Goal: Communication & Community: Share content

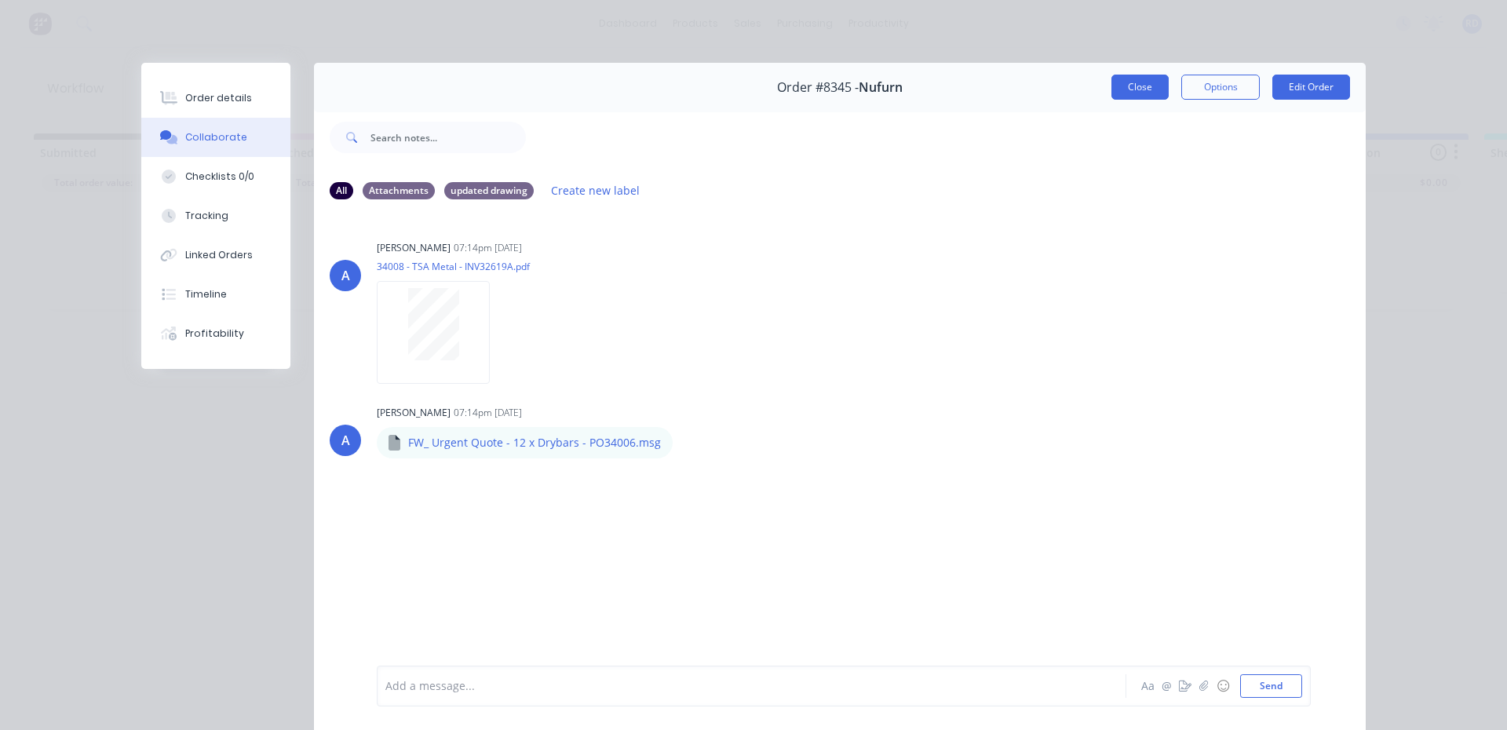
click at [1149, 99] on button "Close" at bounding box center [1140, 87] width 57 height 25
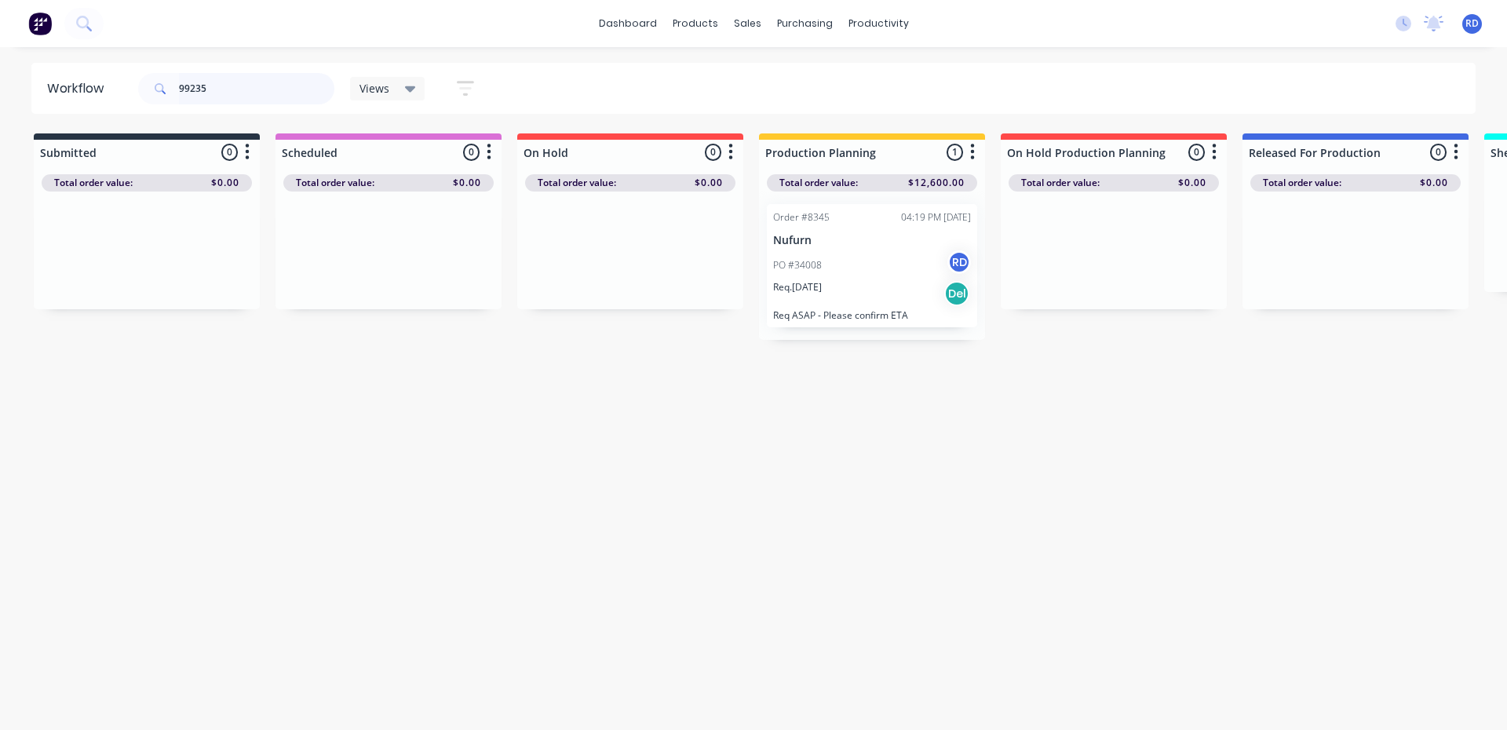
drag, startPoint x: 224, startPoint y: 83, endPoint x: 121, endPoint y: 97, distance: 103.7
click at [121, 97] on header "Workflow 99235 Views Save new view None (Default) edit Delivery edit Production…" at bounding box center [753, 88] width 1445 height 51
click at [837, 249] on div "Order #8254 02:14 PM [DATE] Interloc Lockers PO #PO149718 RD Req. [DATE] Del Re…" at bounding box center [872, 265] width 210 height 123
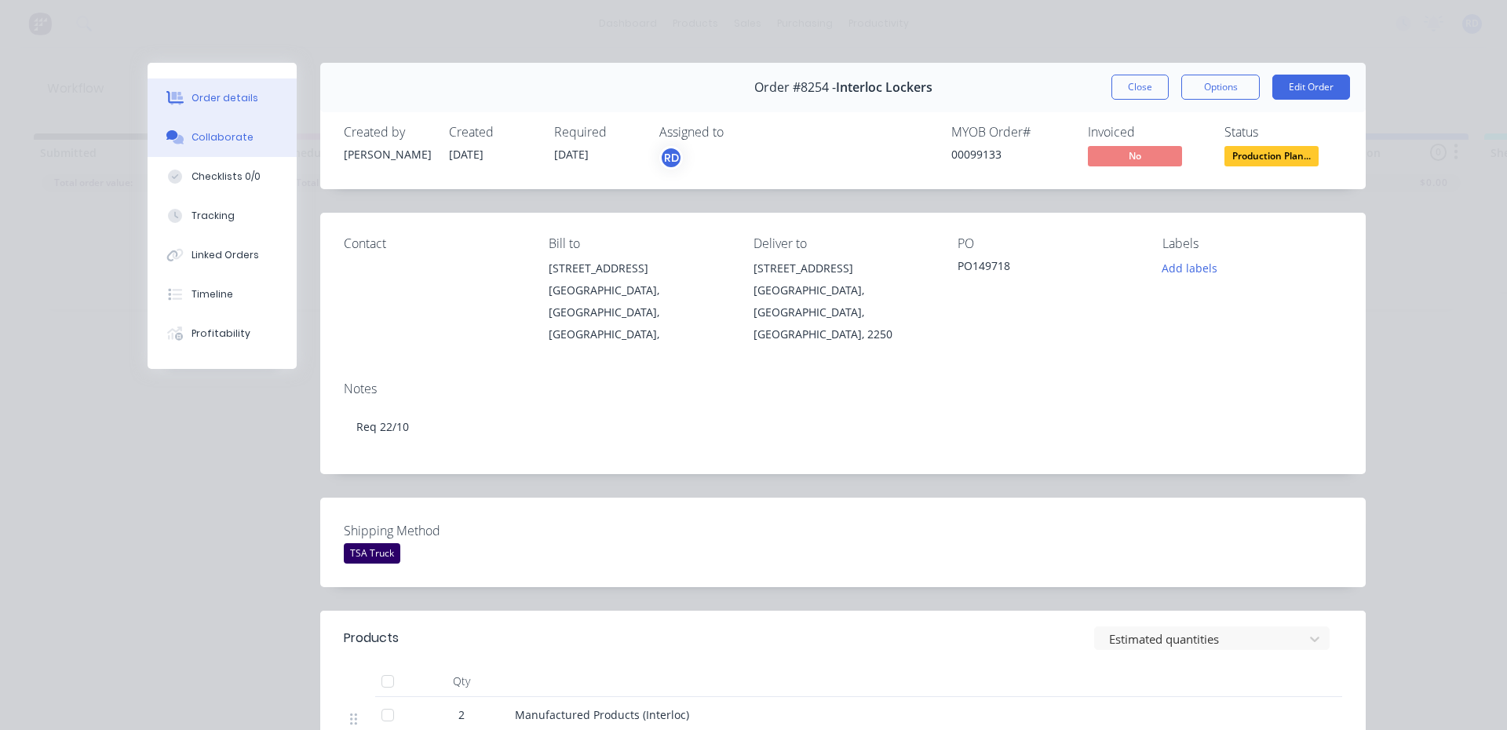
click at [207, 150] on button "Collaborate" at bounding box center [222, 137] width 149 height 39
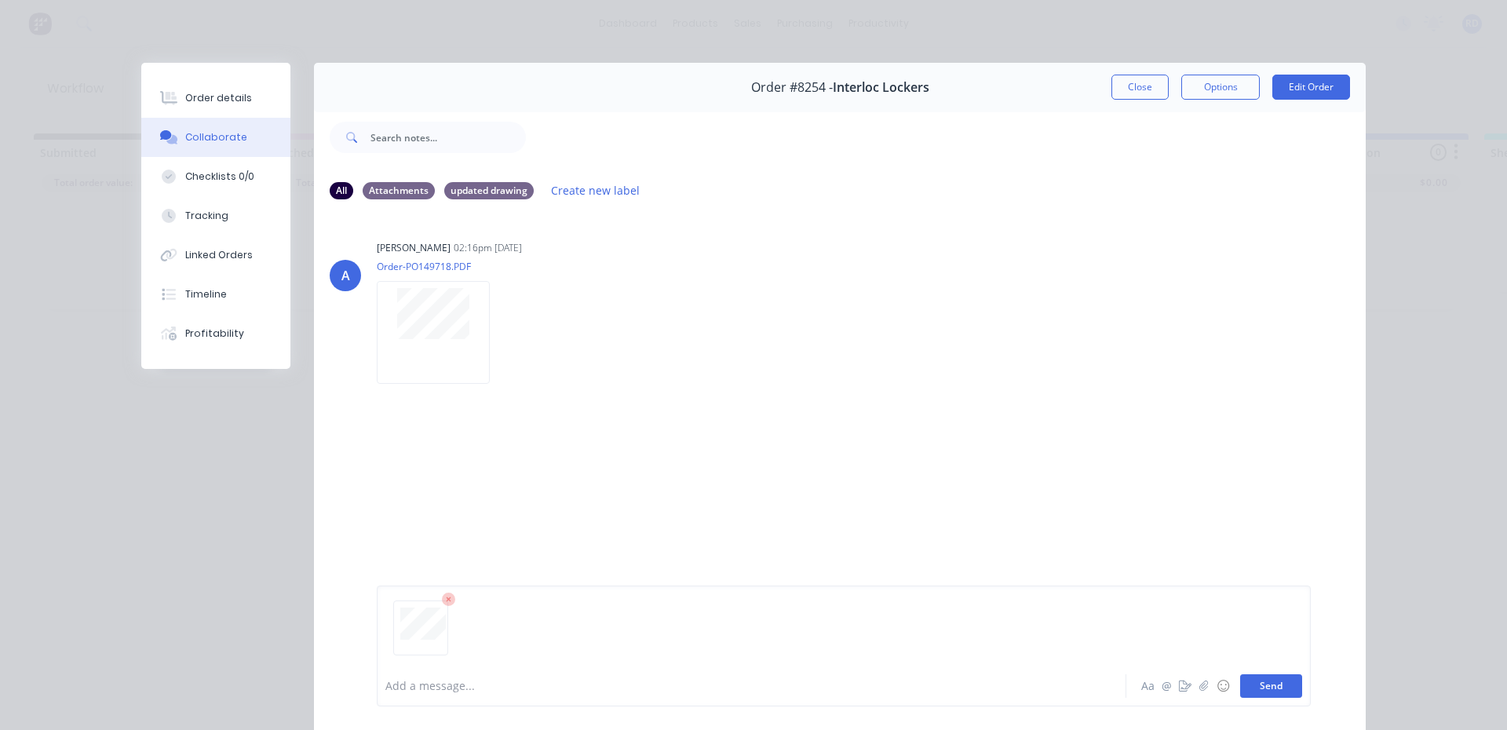
click at [1261, 688] on button "Send" at bounding box center [1271, 686] width 62 height 24
click at [1136, 89] on button "Close" at bounding box center [1140, 87] width 57 height 25
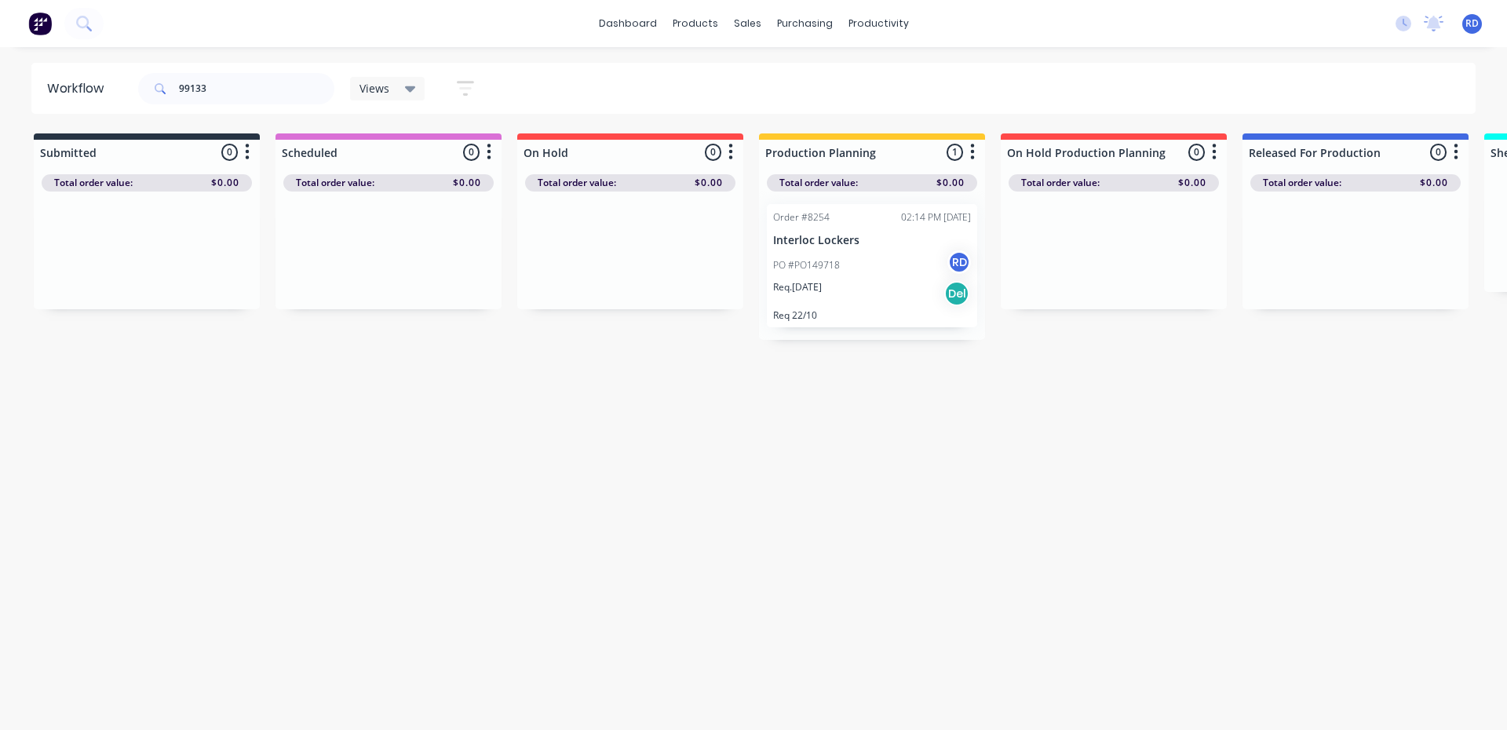
click at [845, 287] on div "Req. [DATE] Del" at bounding box center [872, 293] width 198 height 27
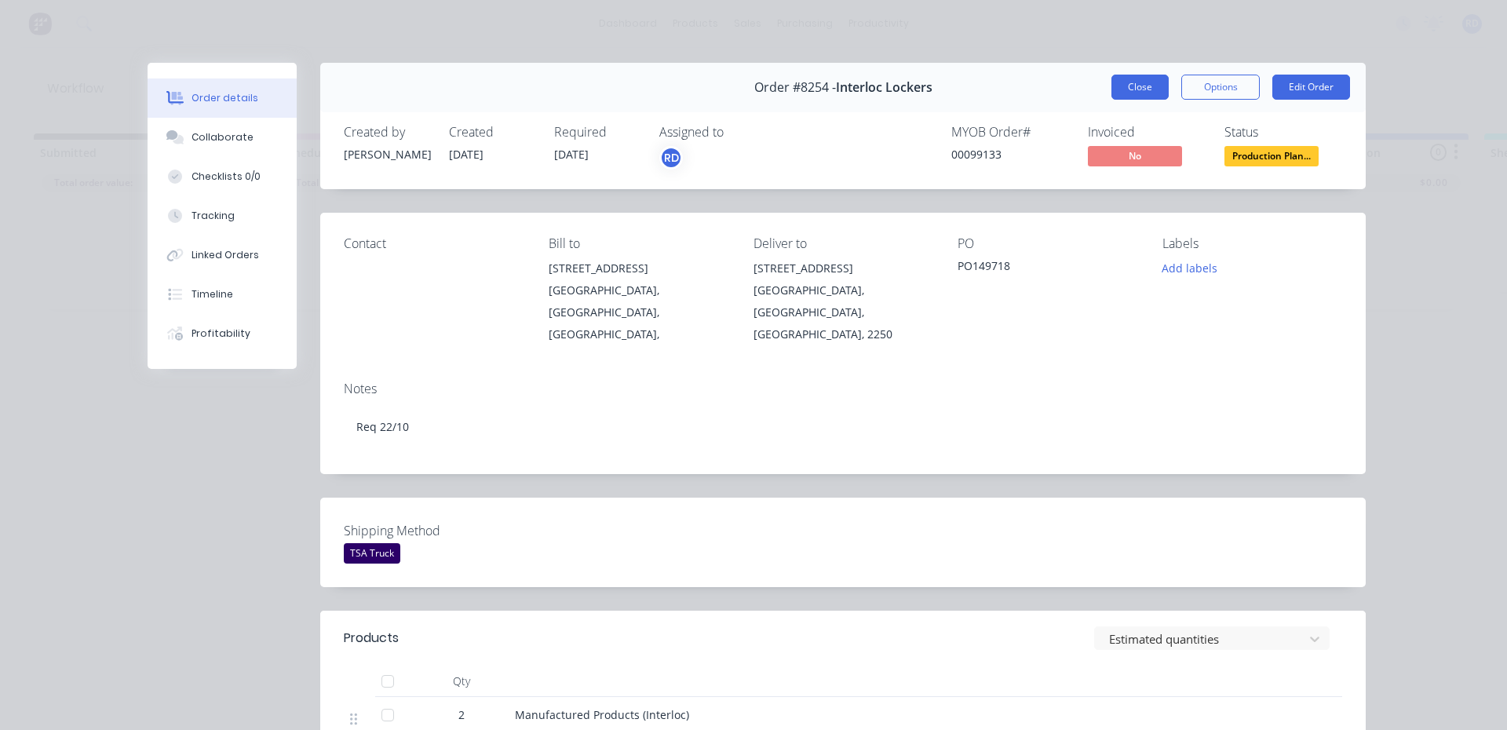
click at [1127, 80] on button "Close" at bounding box center [1140, 87] width 57 height 25
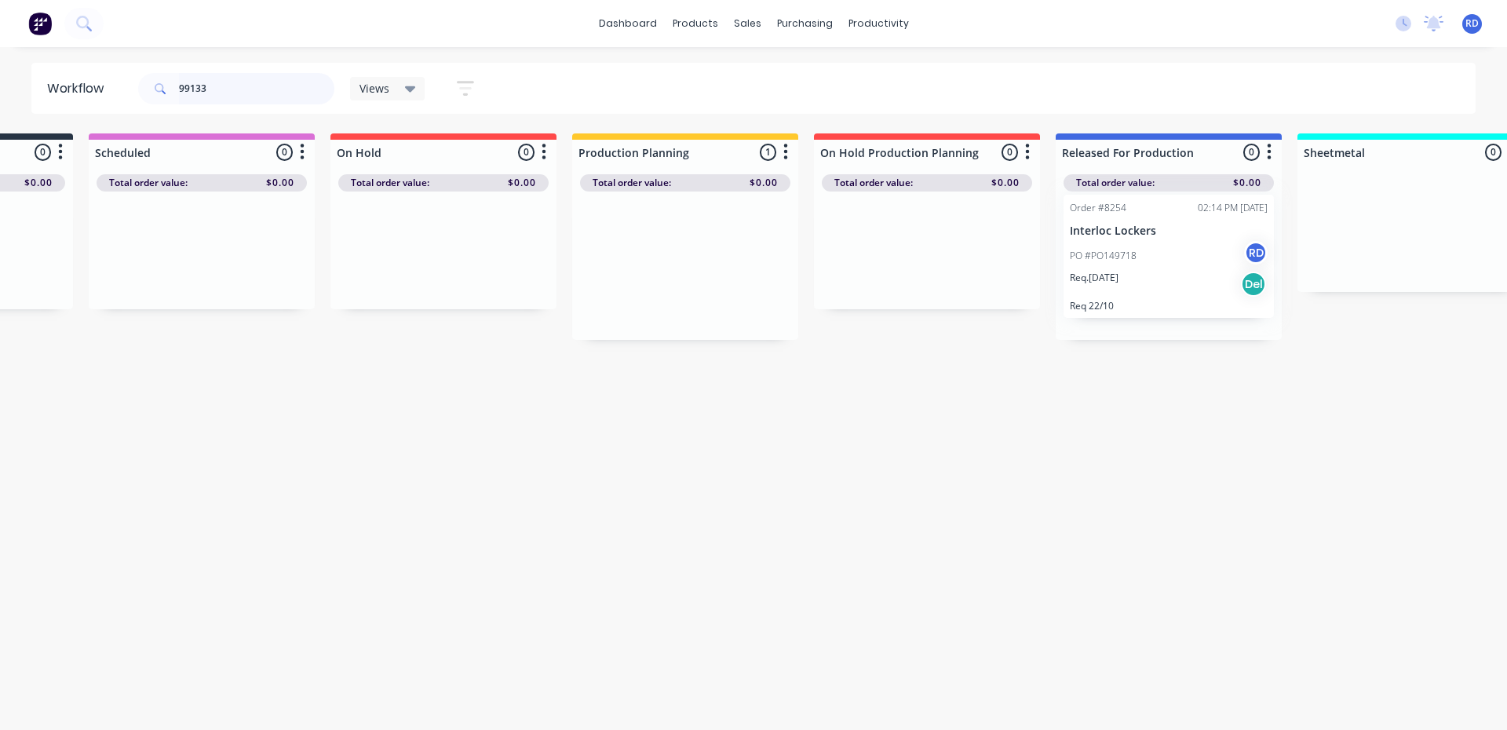
scroll to position [0, 192]
drag, startPoint x: 853, startPoint y: 252, endPoint x: 1155, endPoint y: 240, distance: 302.4
click at [1155, 240] on div "Submitted 0 Sort By Created date Required date Order number Customer name Most …" at bounding box center [1333, 236] width 3073 height 206
drag, startPoint x: 231, startPoint y: 86, endPoint x: 133, endPoint y: 99, distance: 98.9
click at [133, 99] on header "Workflow 99133 Views Save new view None (Default) edit Delivery edit Production…" at bounding box center [753, 88] width 1445 height 51
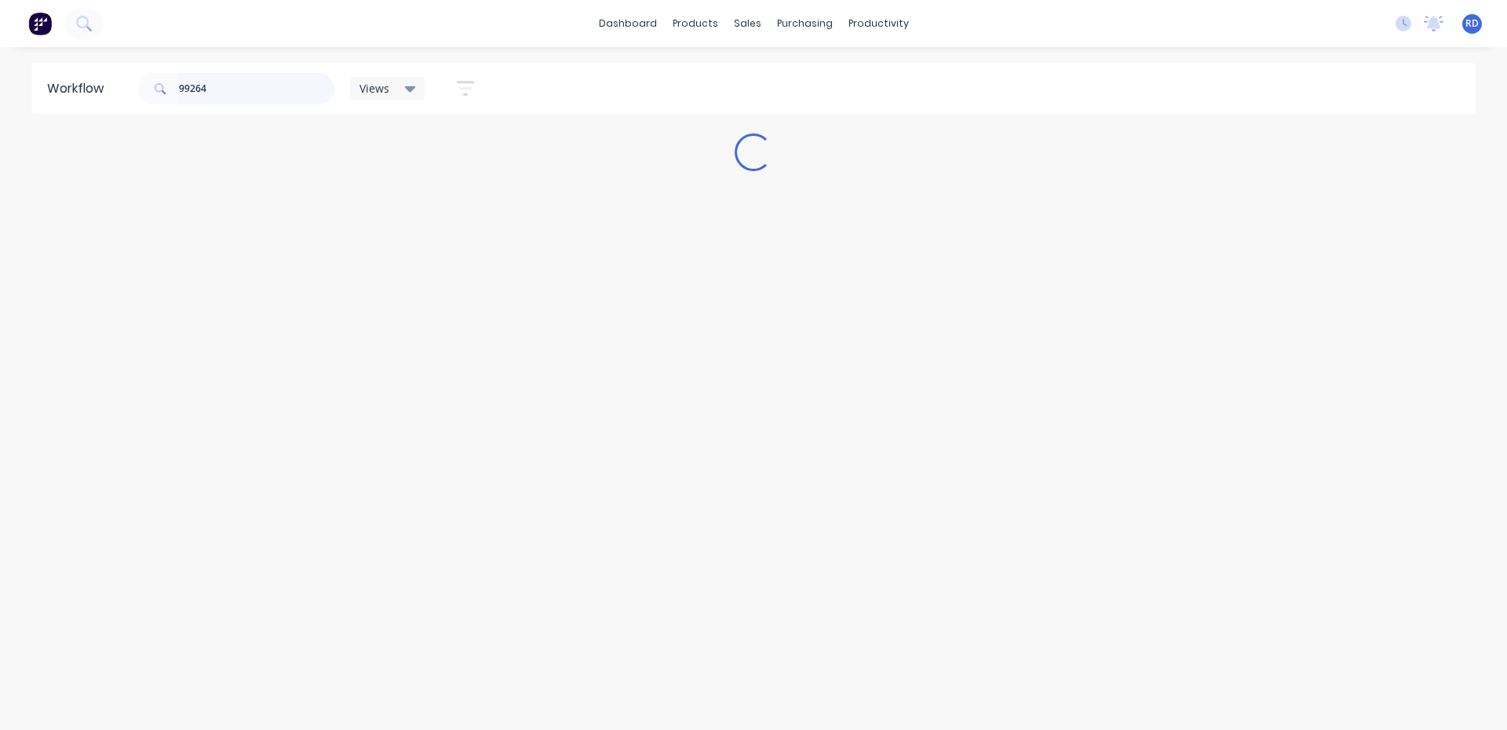
scroll to position [0, 0]
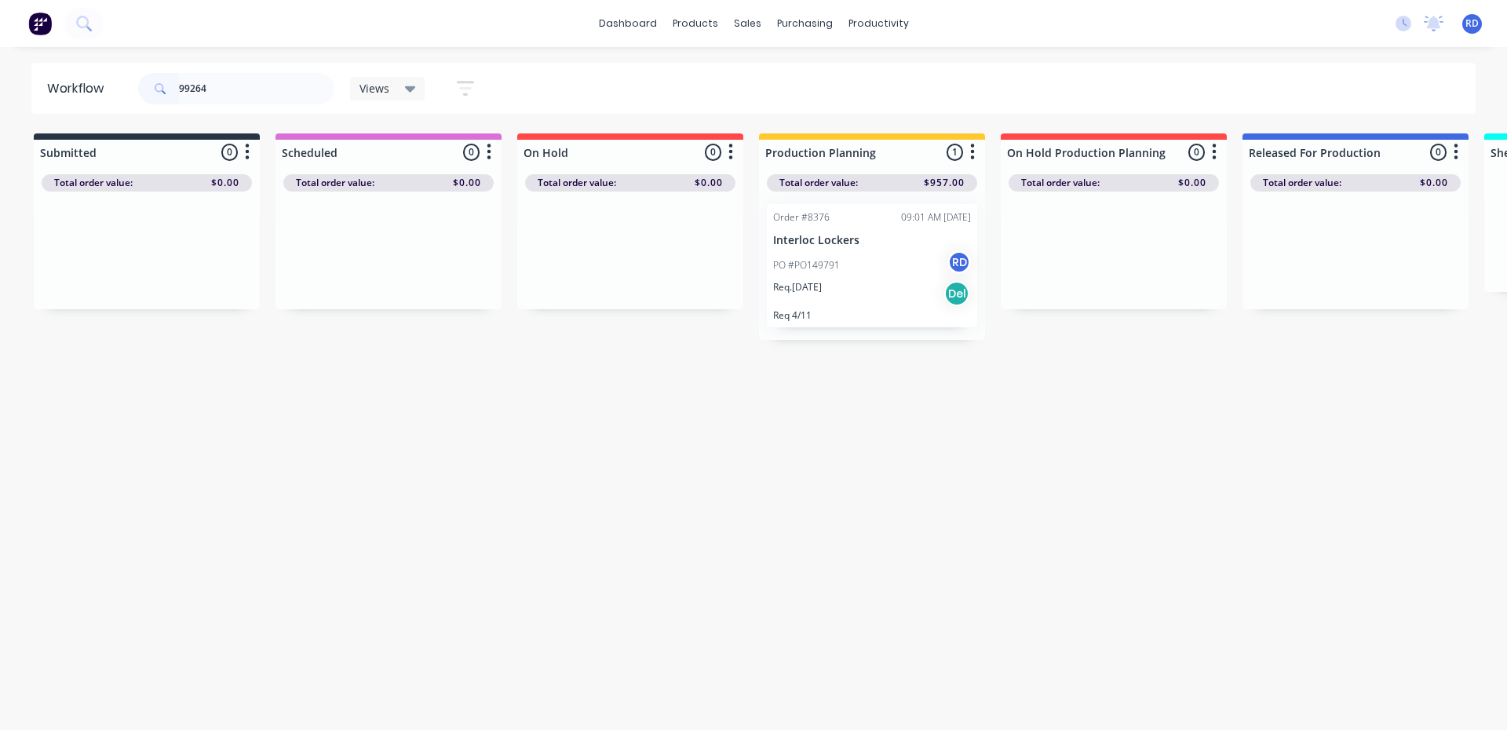
click at [845, 267] on div "PO #PO149791 RD" at bounding box center [872, 265] width 198 height 30
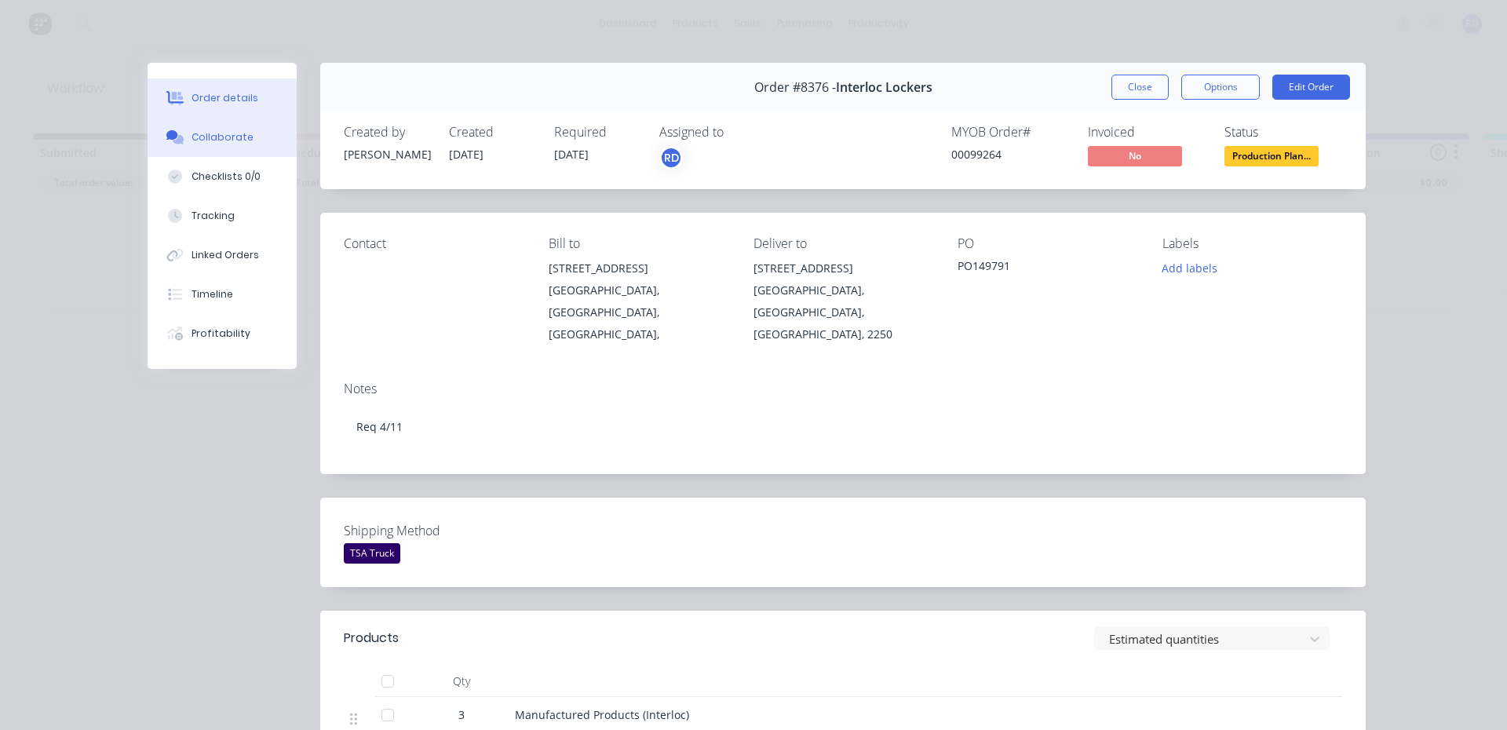
click at [211, 142] on div "Collaborate" at bounding box center [223, 137] width 62 height 14
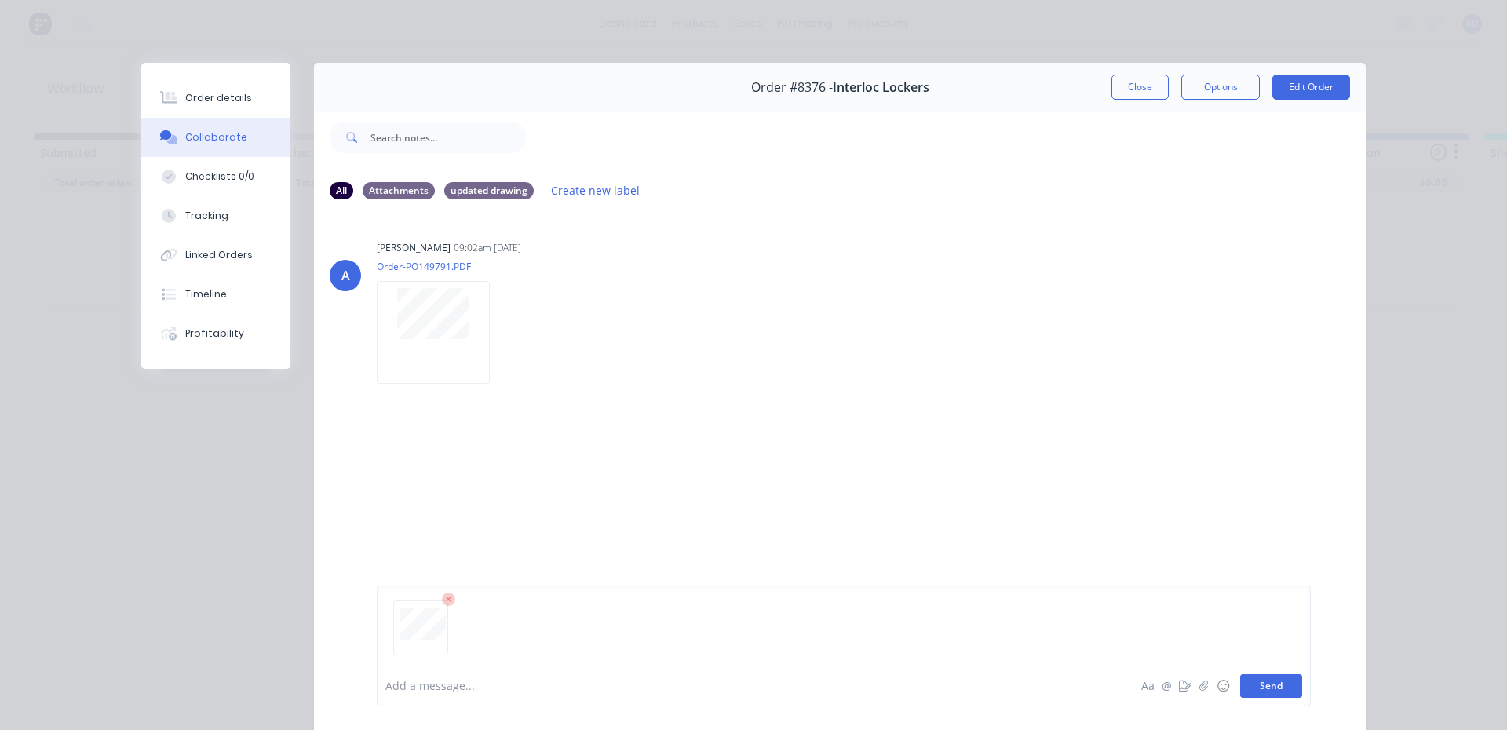
click at [1262, 688] on button "Send" at bounding box center [1271, 686] width 62 height 24
click at [1126, 100] on div "Order #8376 - Interloc Lockers Close Options Edit Order" at bounding box center [840, 87] width 1052 height 49
click at [1126, 90] on button "Close" at bounding box center [1140, 87] width 57 height 25
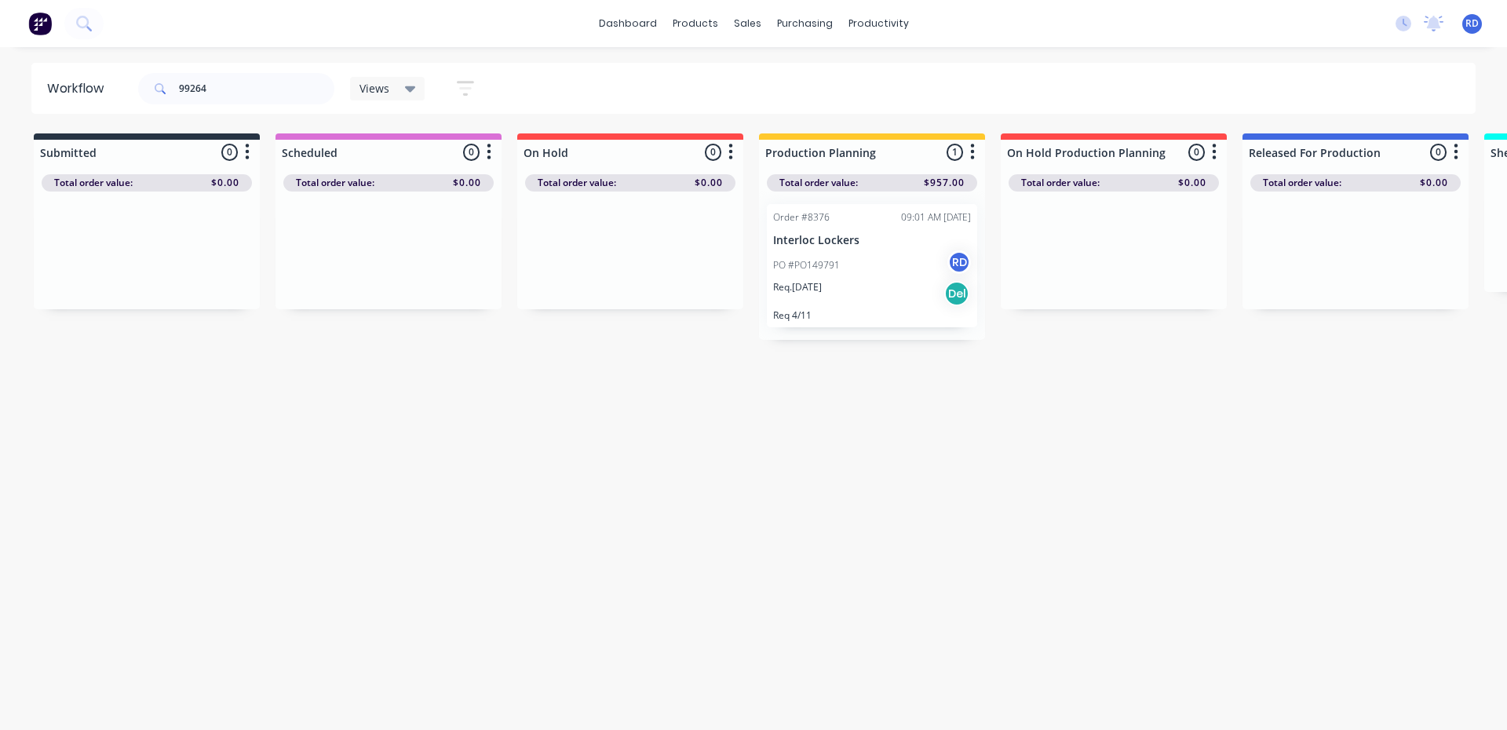
click at [876, 236] on p "Interloc Lockers" at bounding box center [872, 240] width 198 height 13
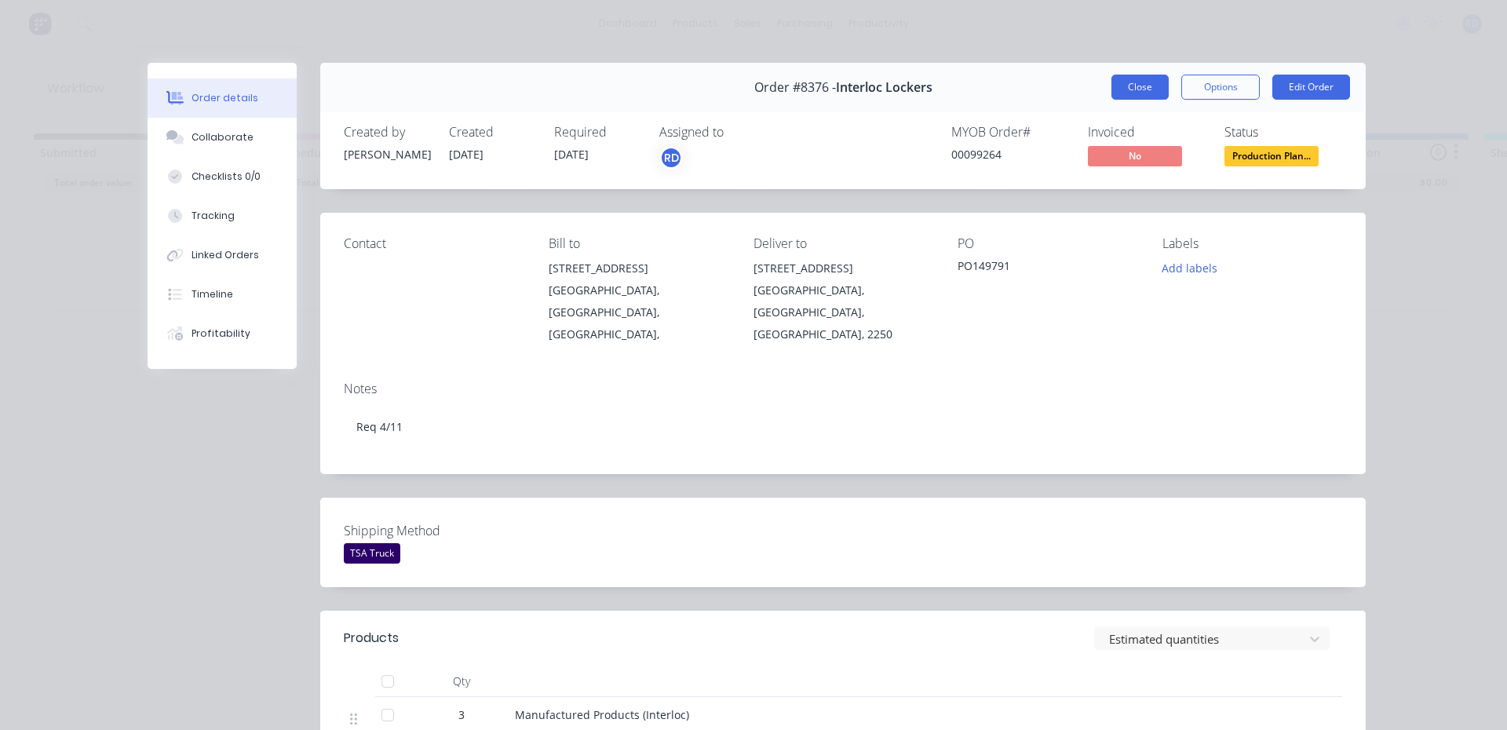
click at [1126, 94] on button "Close" at bounding box center [1140, 87] width 57 height 25
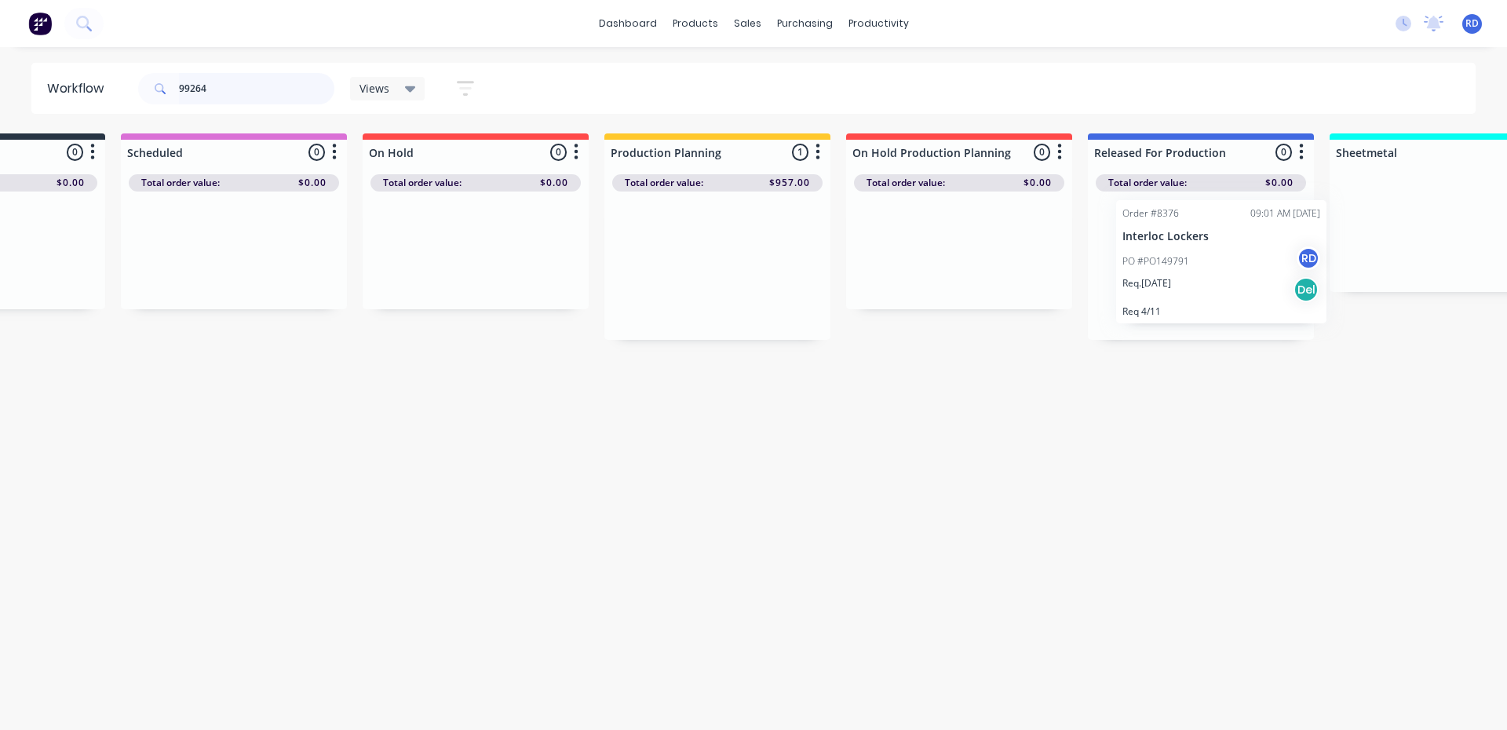
scroll to position [0, 164]
drag, startPoint x: 814, startPoint y: 253, endPoint x: 1136, endPoint y: 246, distance: 321.9
click at [1167, 246] on div "Submitted 0 Sort By Created date Required date Order number Customer name Most …" at bounding box center [1362, 236] width 3073 height 206
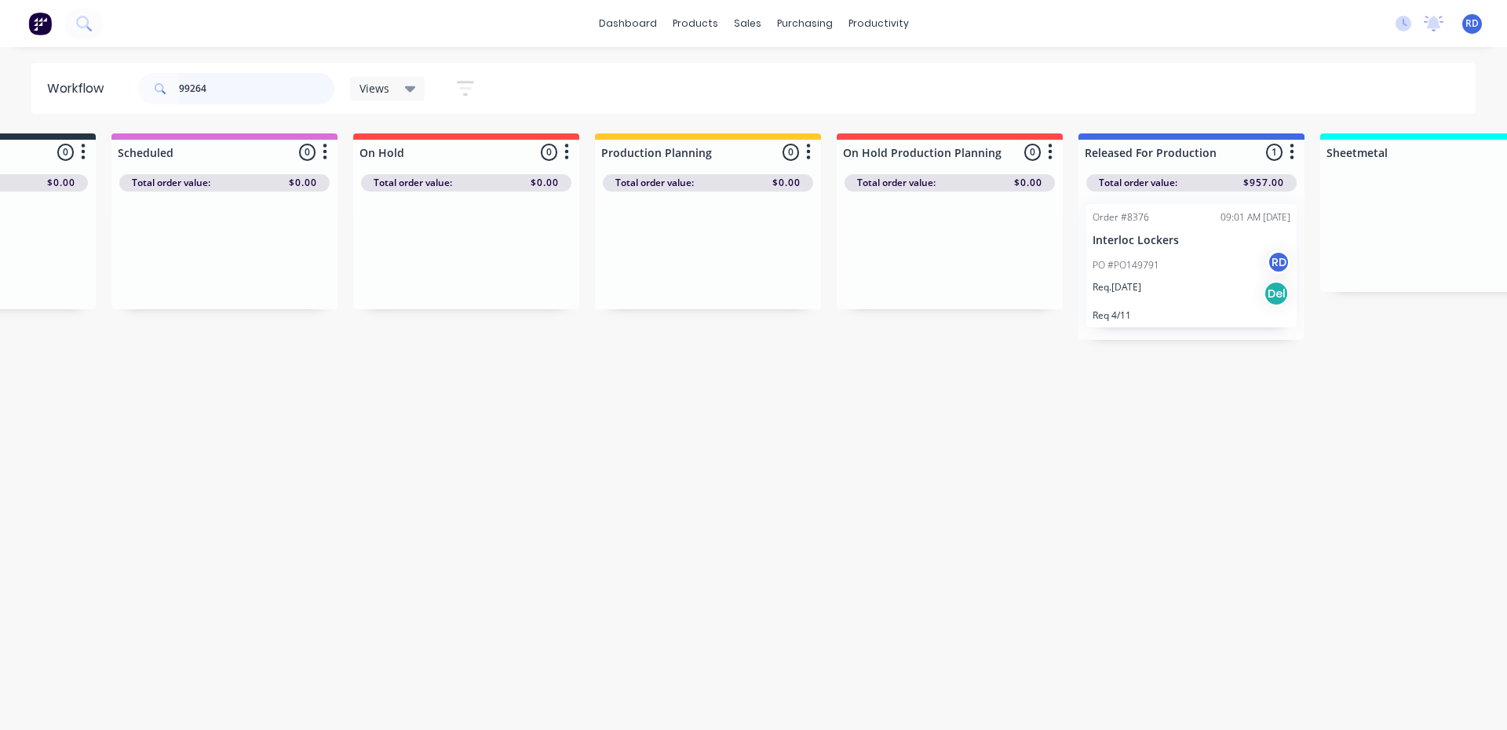
drag, startPoint x: 214, startPoint y: 91, endPoint x: 143, endPoint y: 96, distance: 70.8
click at [142, 98] on div "99264" at bounding box center [236, 88] width 196 height 31
type input "99192"
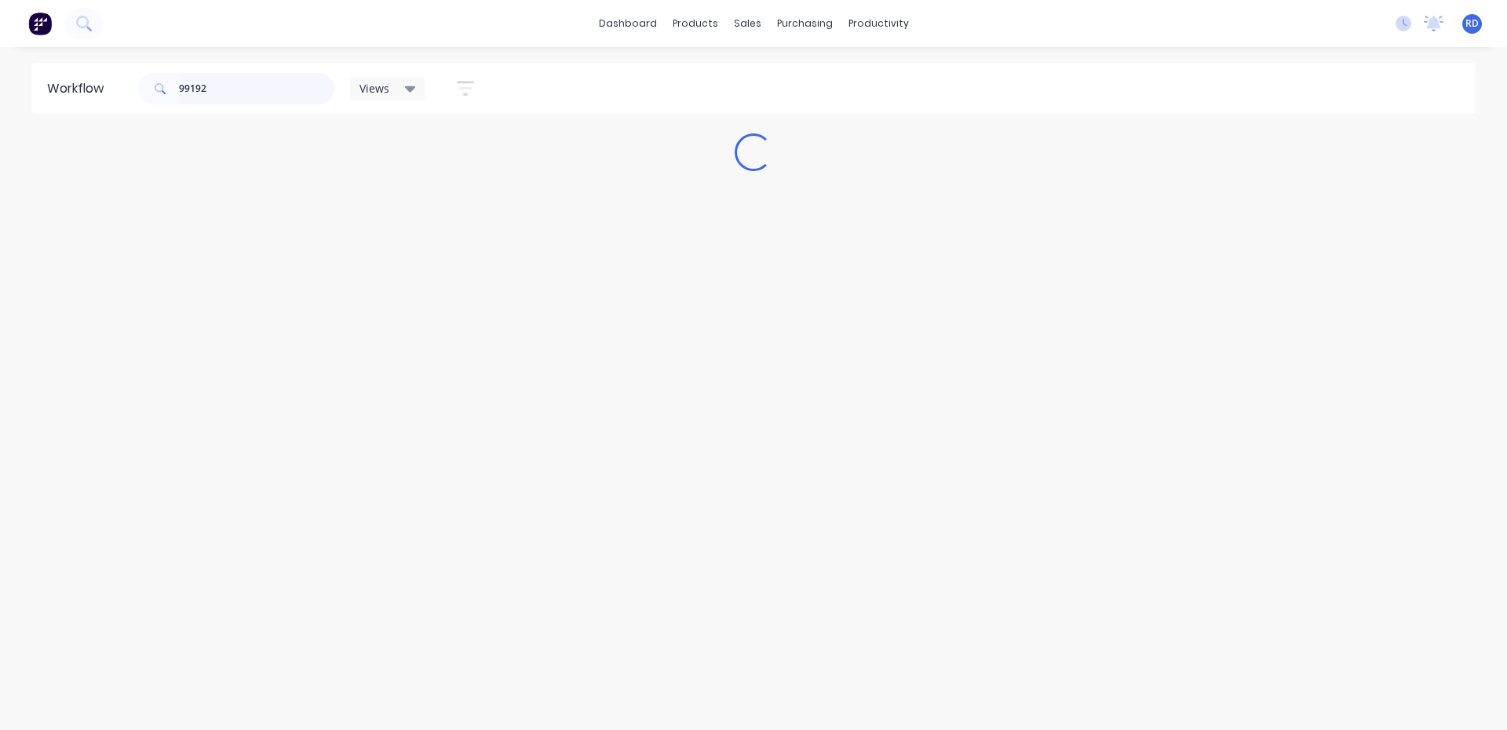
scroll to position [0, 0]
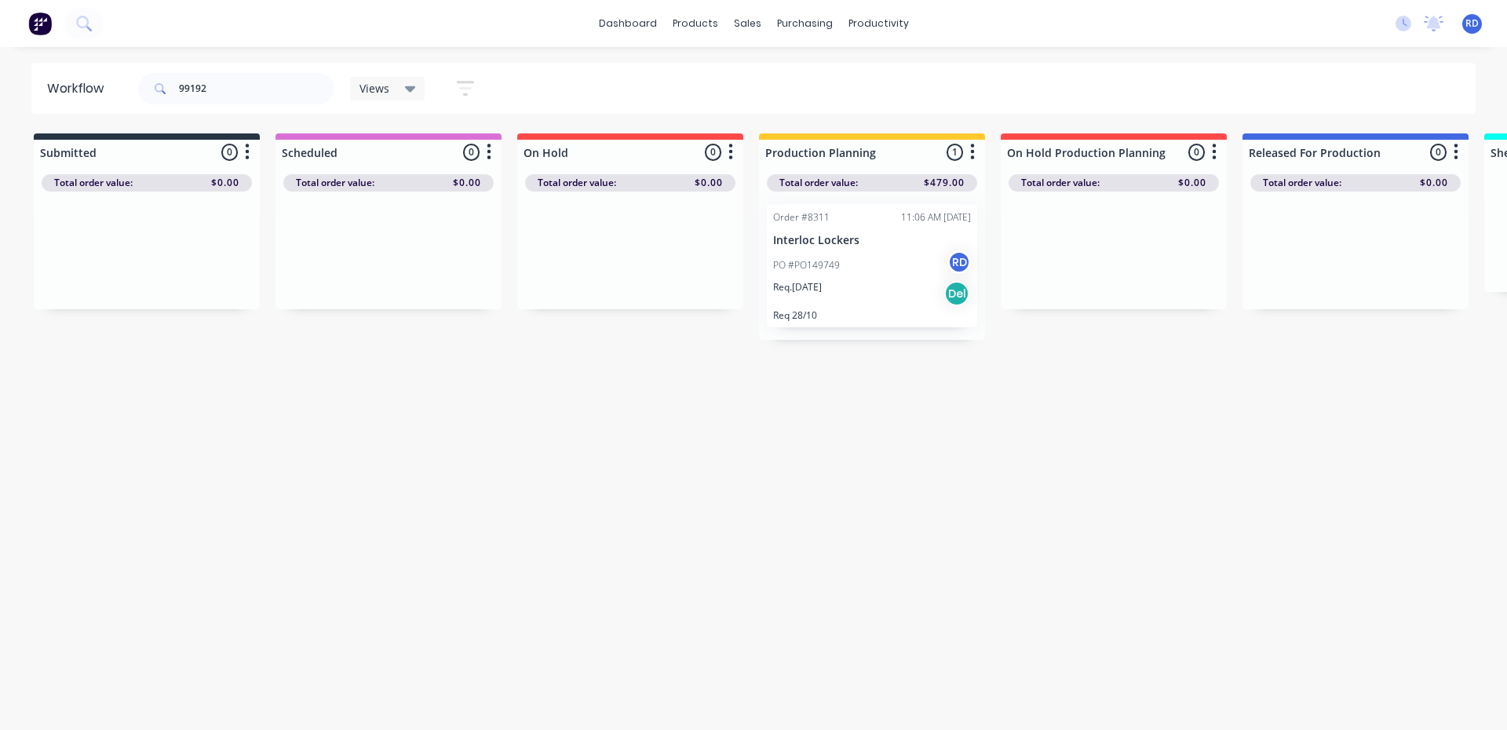
click at [859, 274] on div "PO #PO149749 RD" at bounding box center [872, 265] width 198 height 30
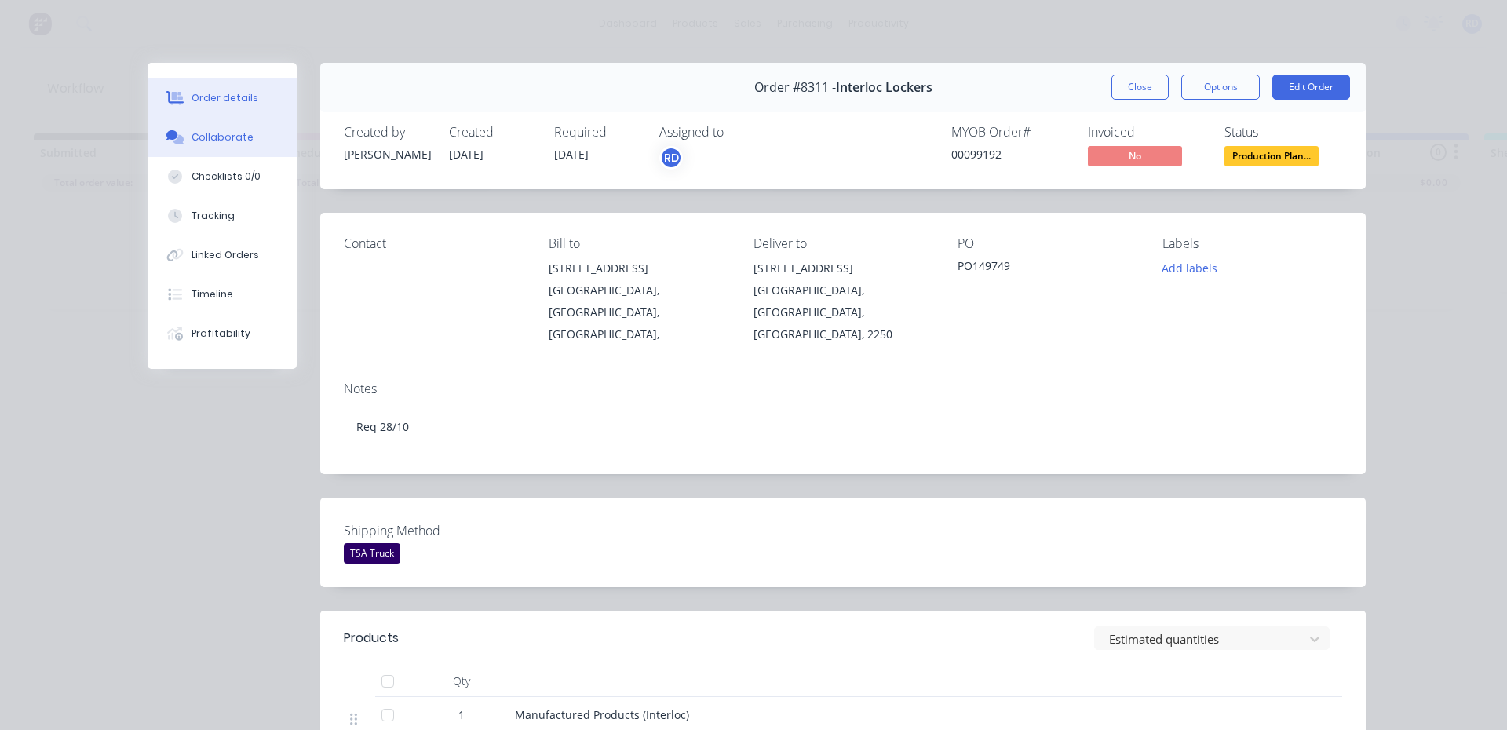
click at [230, 137] on div "Collaborate" at bounding box center [223, 137] width 62 height 14
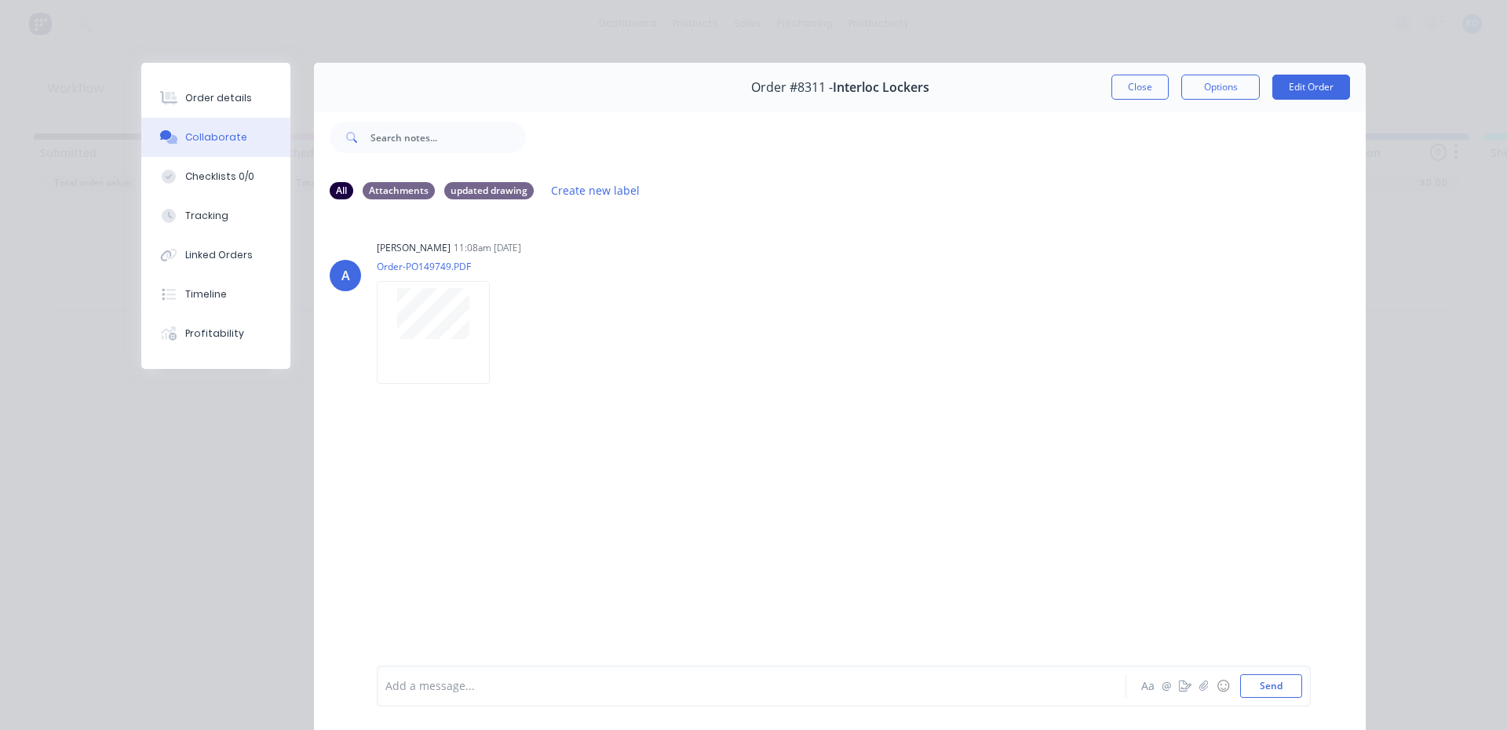
scroll to position [83, 0]
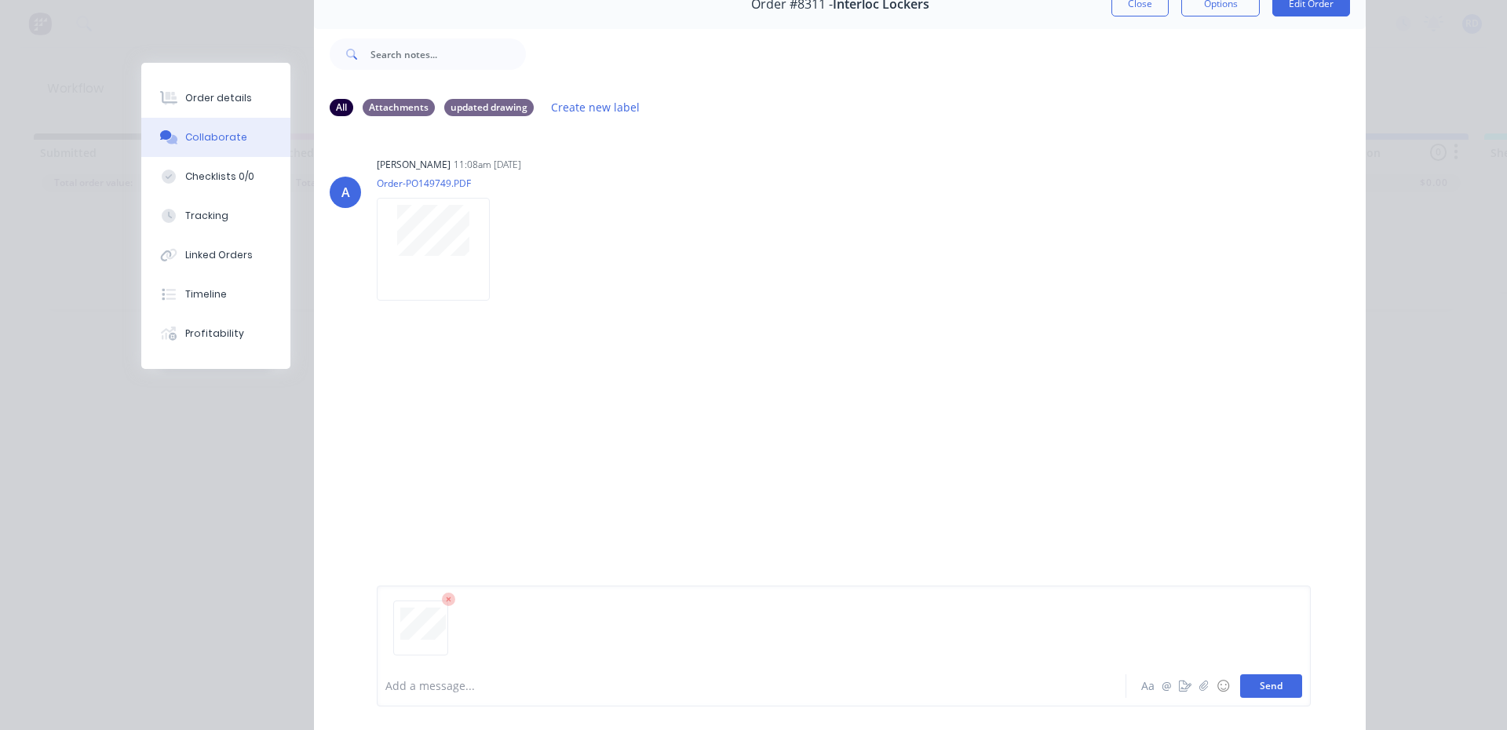
click at [1261, 693] on button "Send" at bounding box center [1271, 686] width 62 height 24
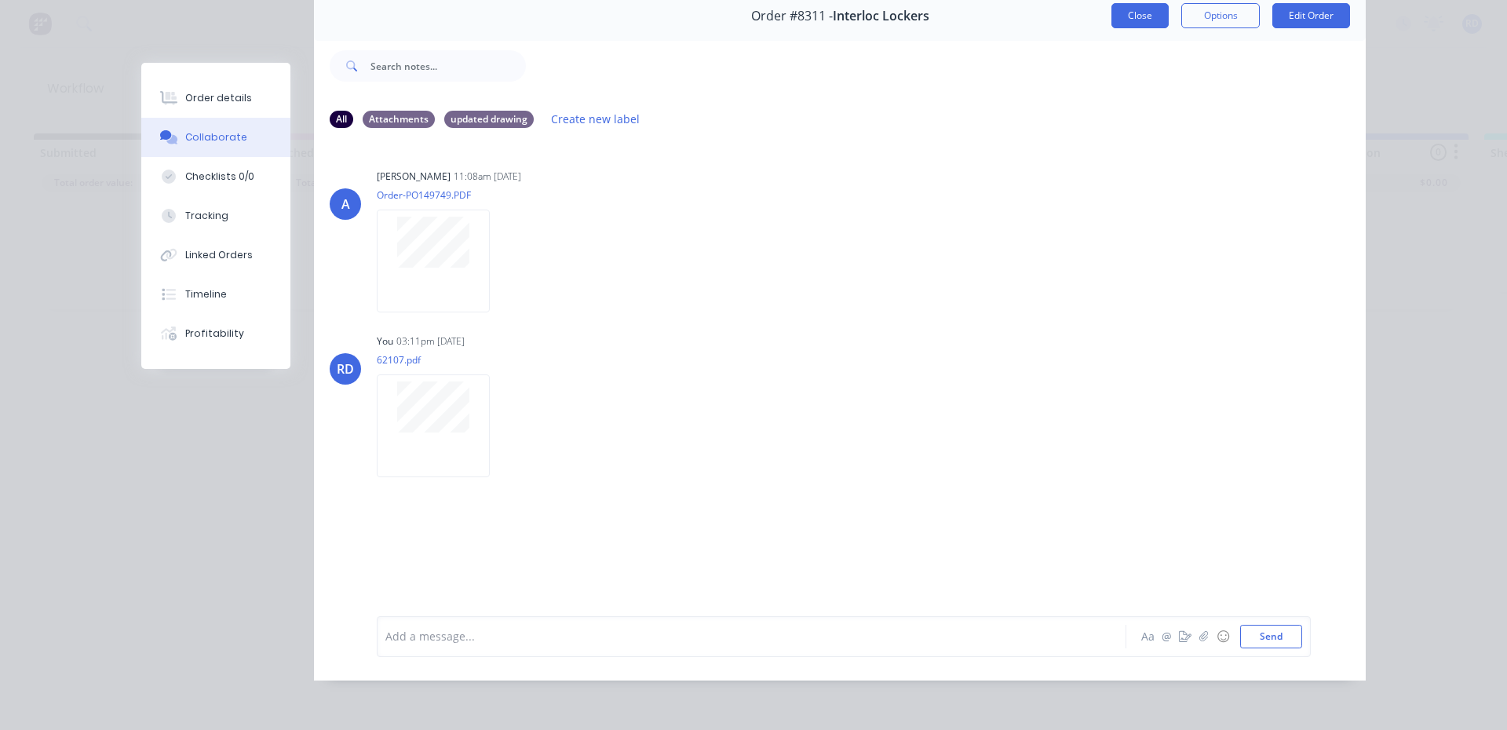
click at [1142, 13] on button "Close" at bounding box center [1140, 15] width 57 height 25
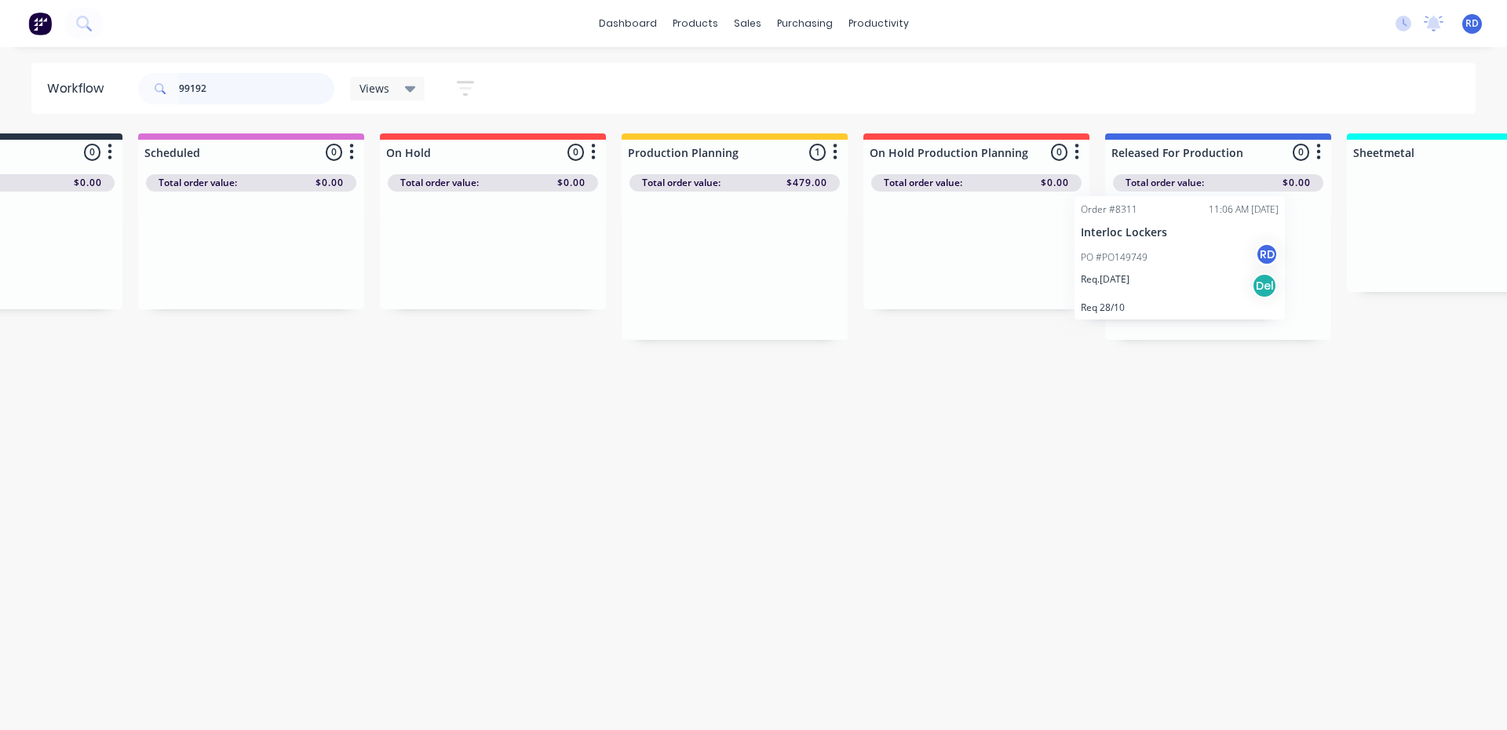
drag, startPoint x: 854, startPoint y: 252, endPoint x: 1166, endPoint y: 239, distance: 312.7
click at [1166, 239] on div "Submitted 0 Sort By Created date Required date Order number Customer name Most …" at bounding box center [1387, 236] width 3073 height 206
click at [1165, 407] on div "Workflow 99192 Views Save new view None (Default) edit Delivery edit Production…" at bounding box center [614, 381] width 1507 height 636
